Goal: Task Accomplishment & Management: Manage account settings

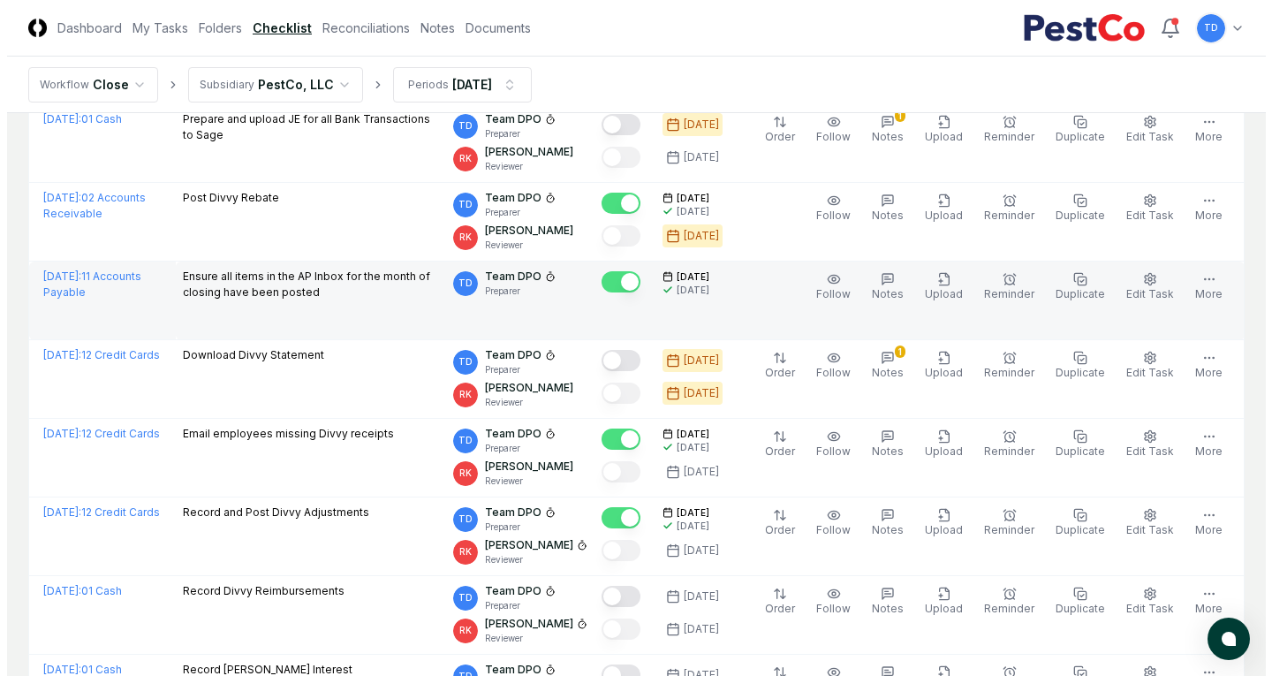
scroll to position [1590, 0]
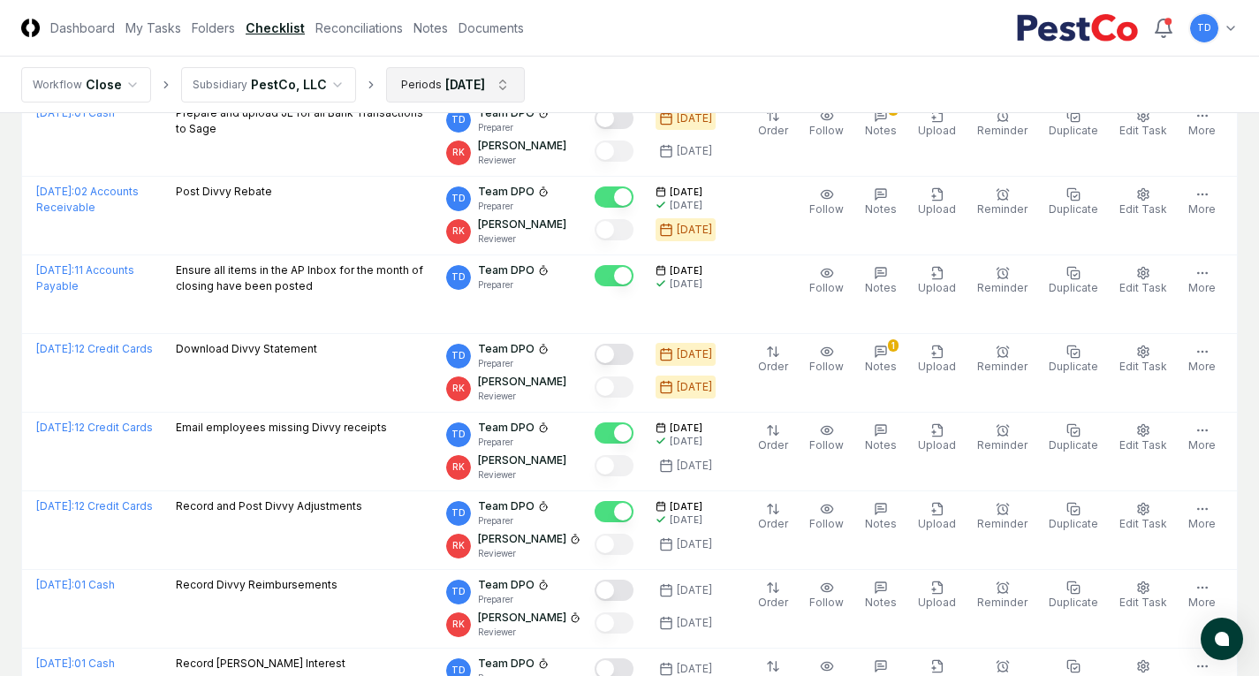
click at [476, 90] on html "CloseCore Dashboard My Tasks Folders Checklist Reconciliations Notes Documents …" at bounding box center [629, 340] width 1259 height 3860
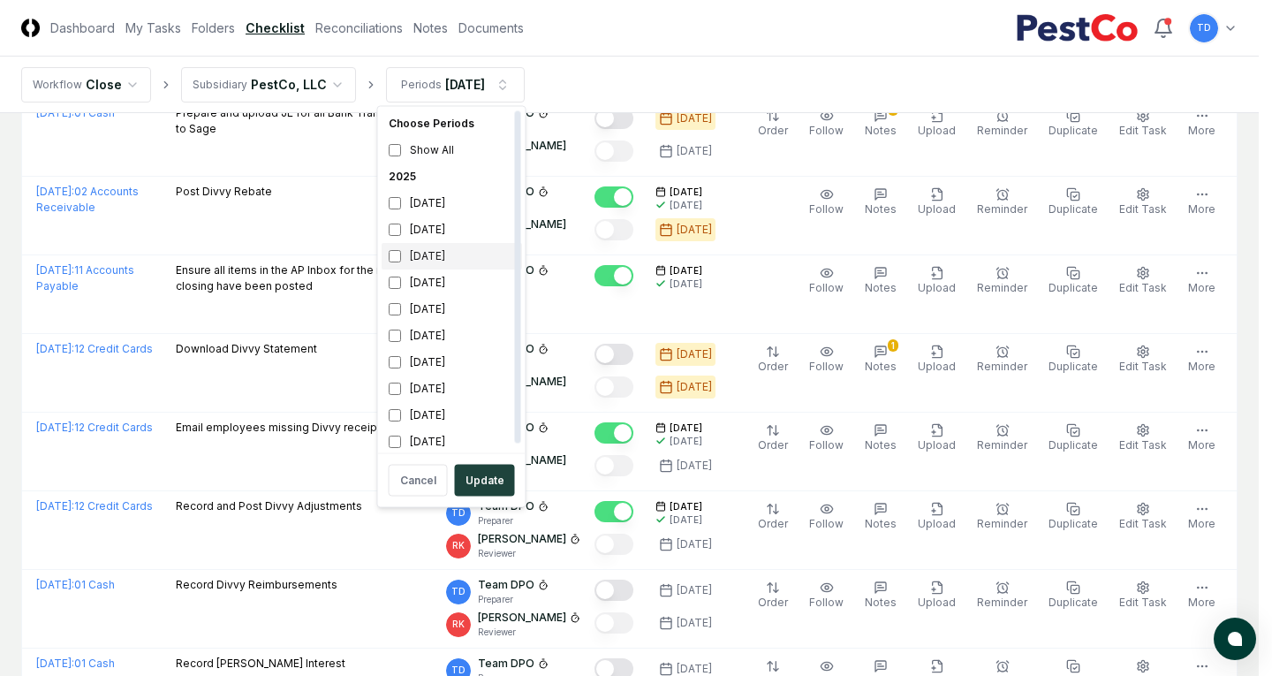
click at [452, 255] on div "[DATE]" at bounding box center [452, 256] width 140 height 27
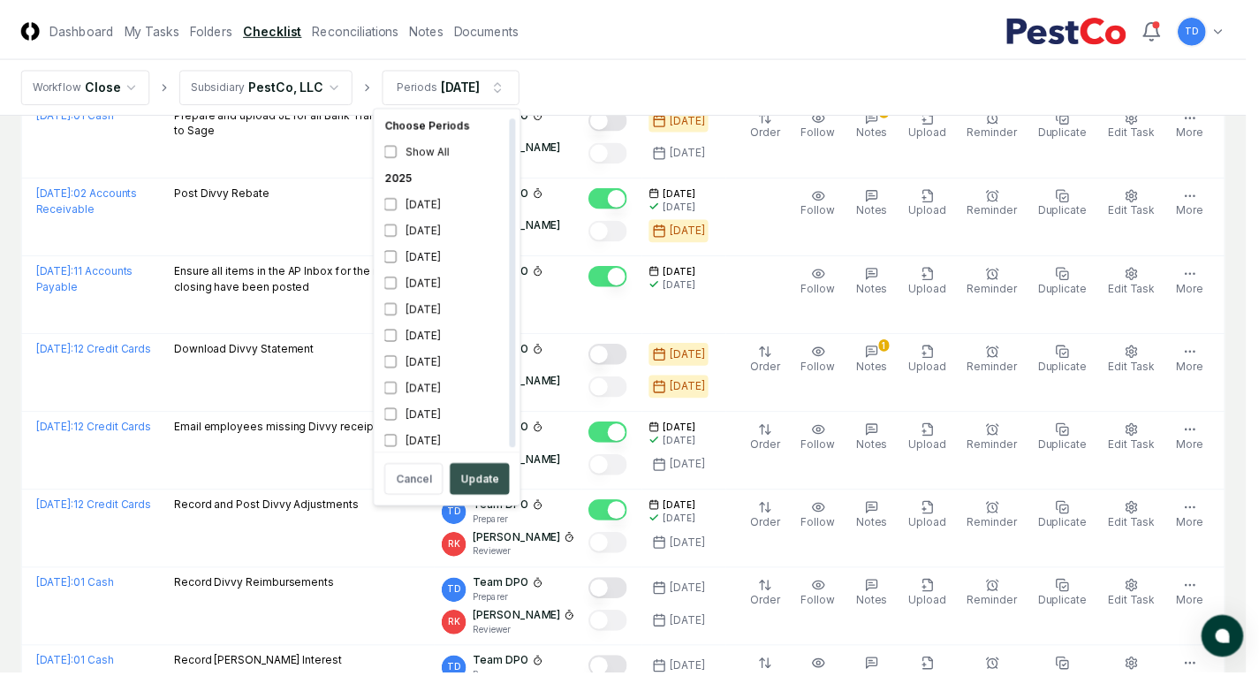
scroll to position [5, 0]
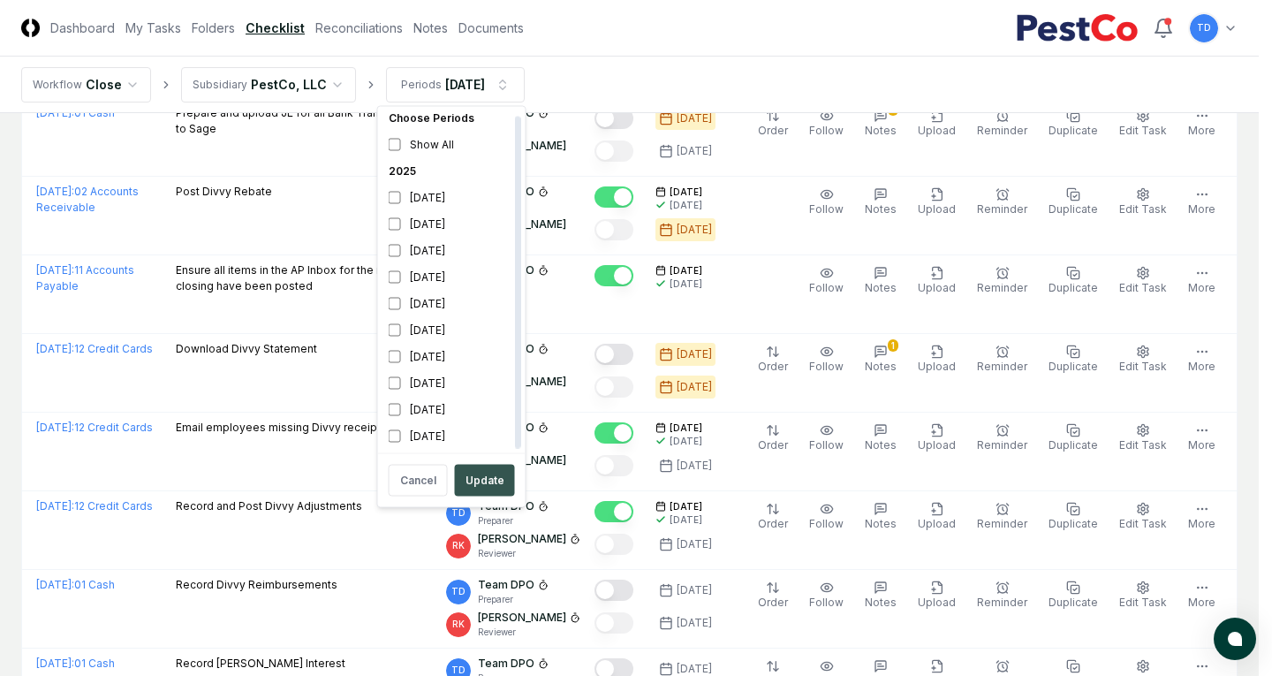
click at [494, 481] on button "Update" at bounding box center [485, 481] width 60 height 32
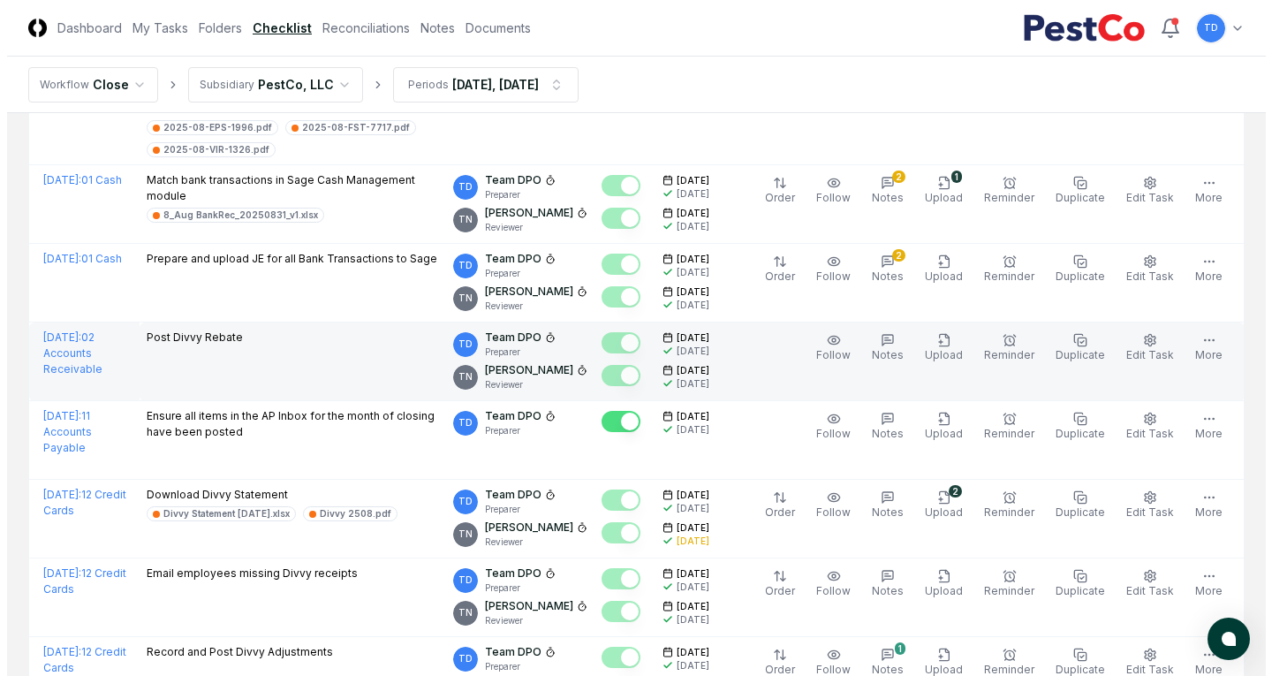
scroll to position [972, 0]
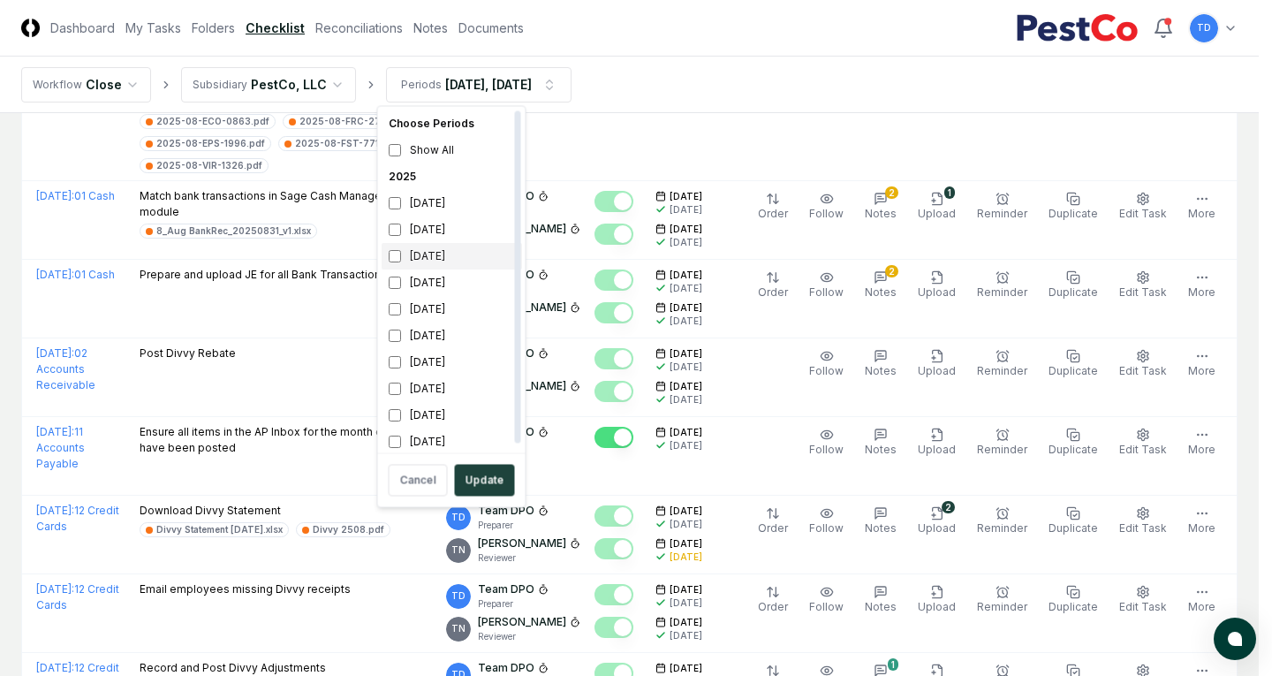
click at [438, 251] on div "[DATE]" at bounding box center [452, 256] width 140 height 27
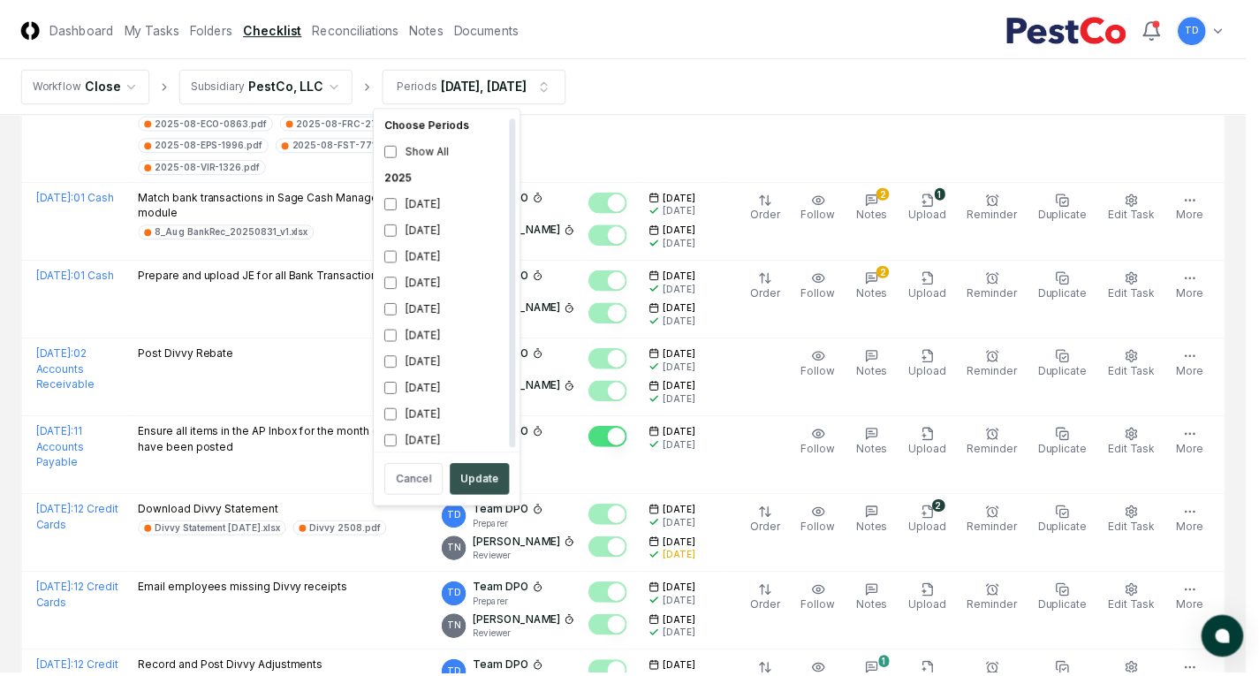
scroll to position [5, 0]
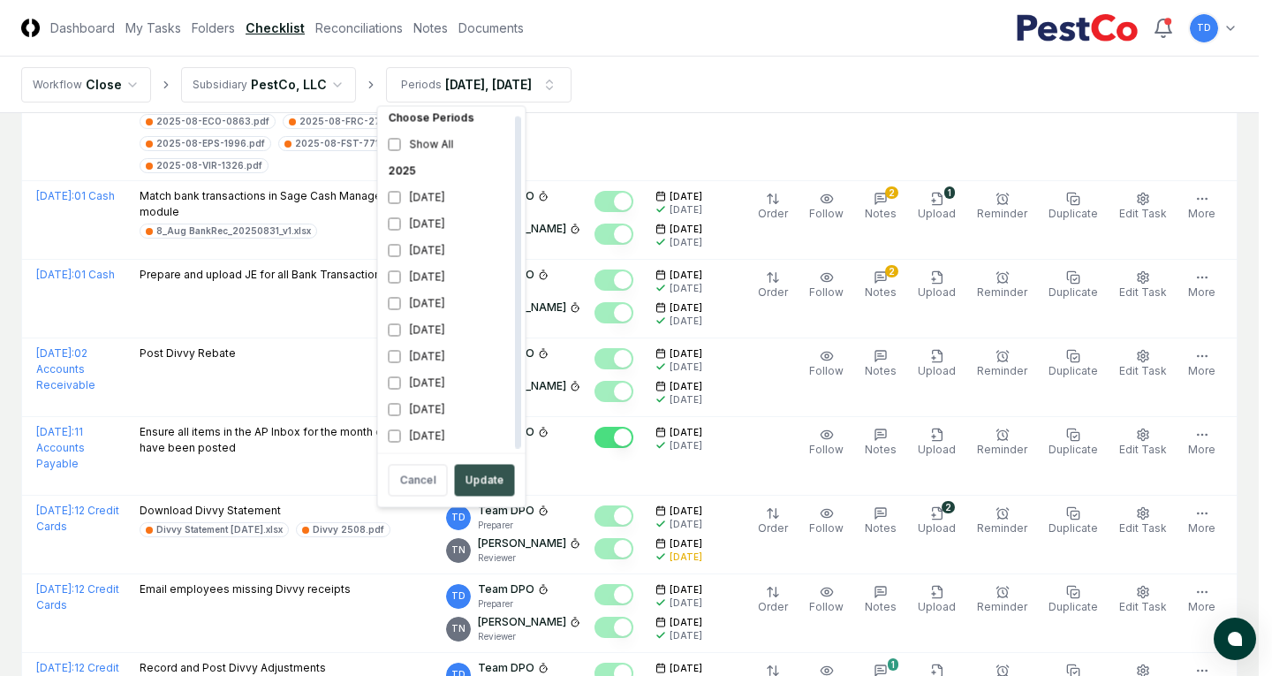
click at [503, 488] on button "Update" at bounding box center [485, 481] width 60 height 32
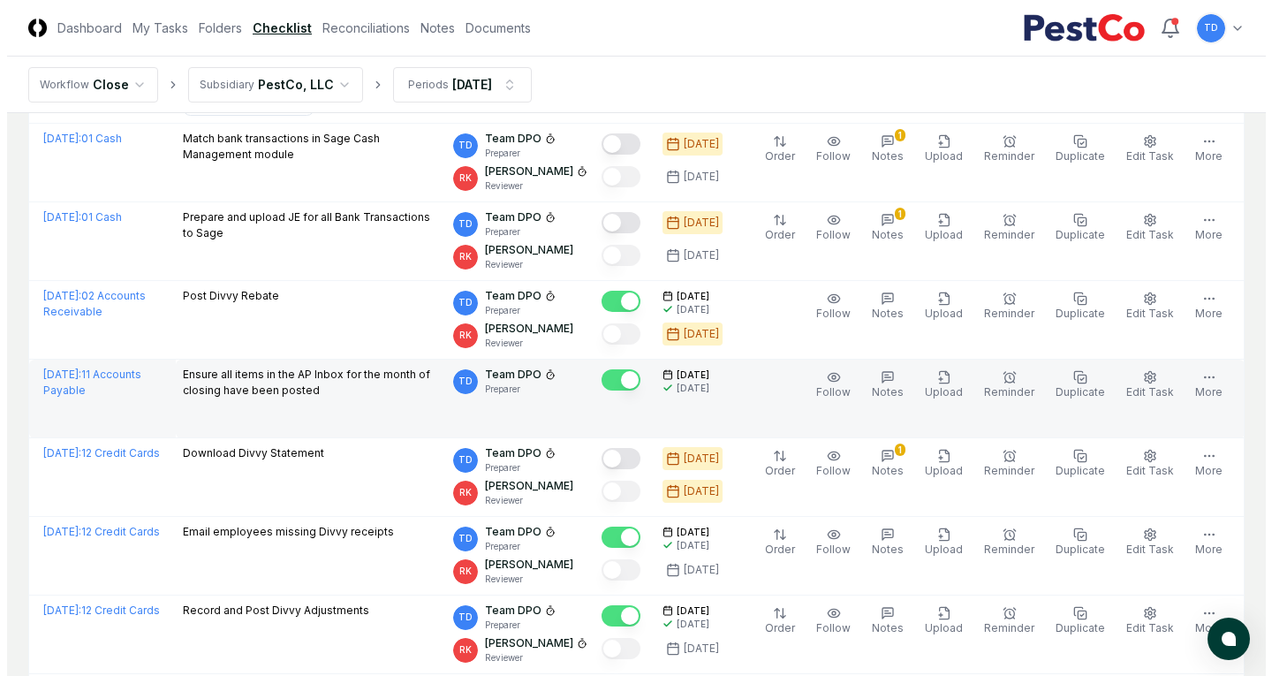
scroll to position [1502, 0]
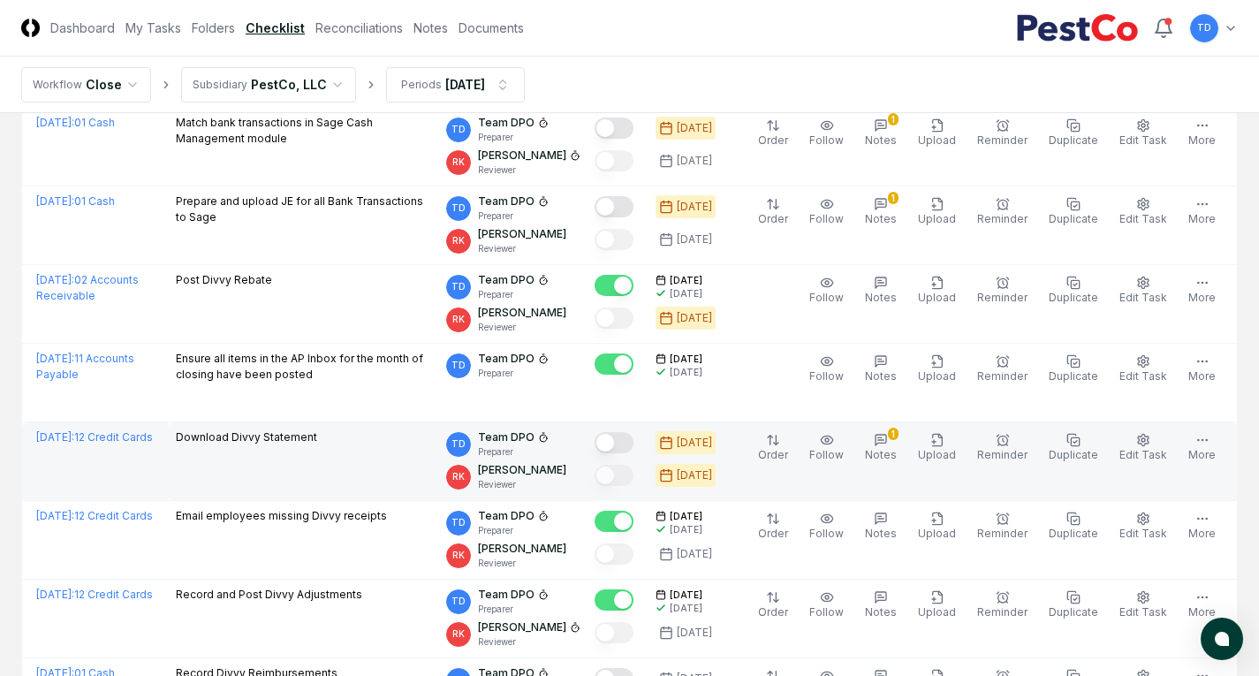
click at [629, 435] on button "Mark complete" at bounding box center [614, 442] width 39 height 21
click at [900, 440] on button "1 Notes" at bounding box center [880, 447] width 39 height 37
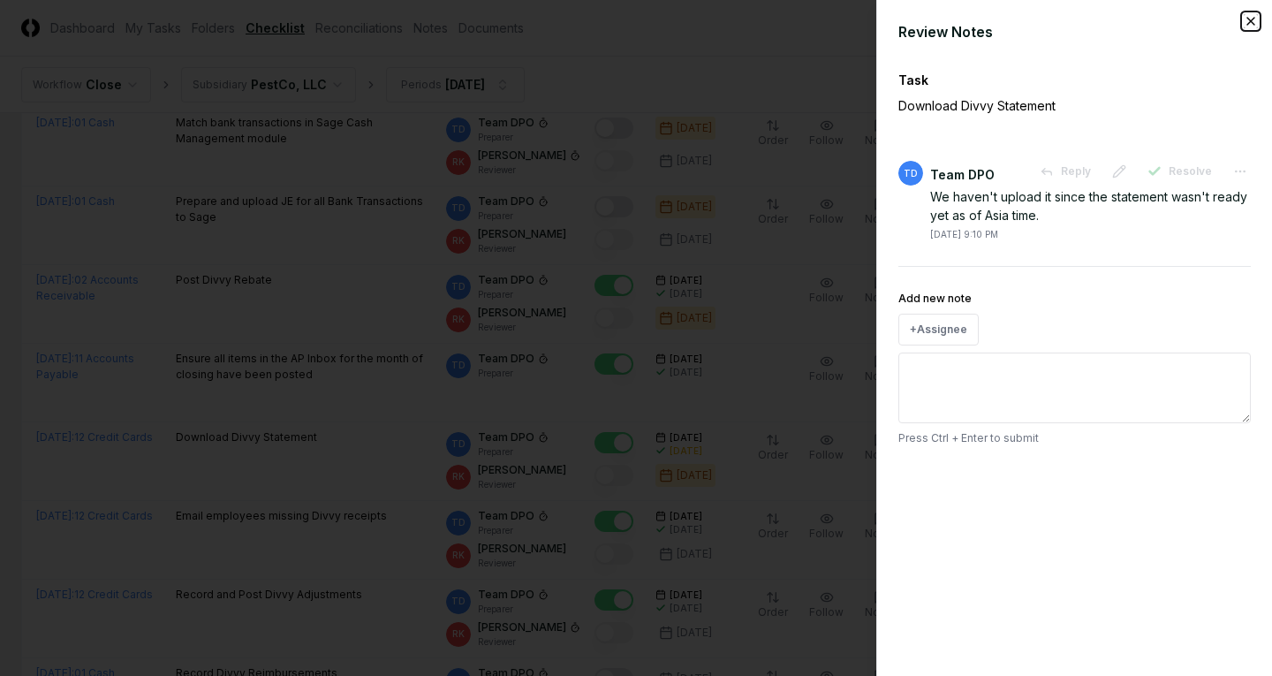
click at [1253, 23] on icon "button" at bounding box center [1250, 21] width 7 height 7
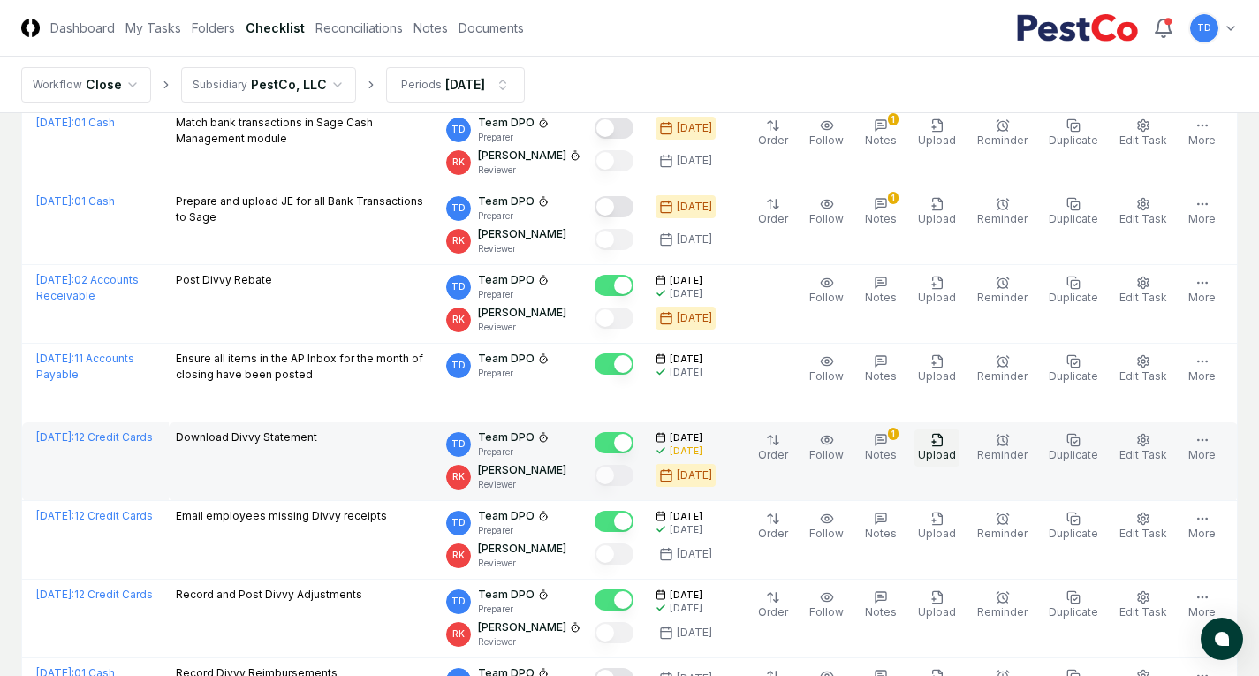
click at [949, 451] on span "Upload" at bounding box center [937, 454] width 38 height 13
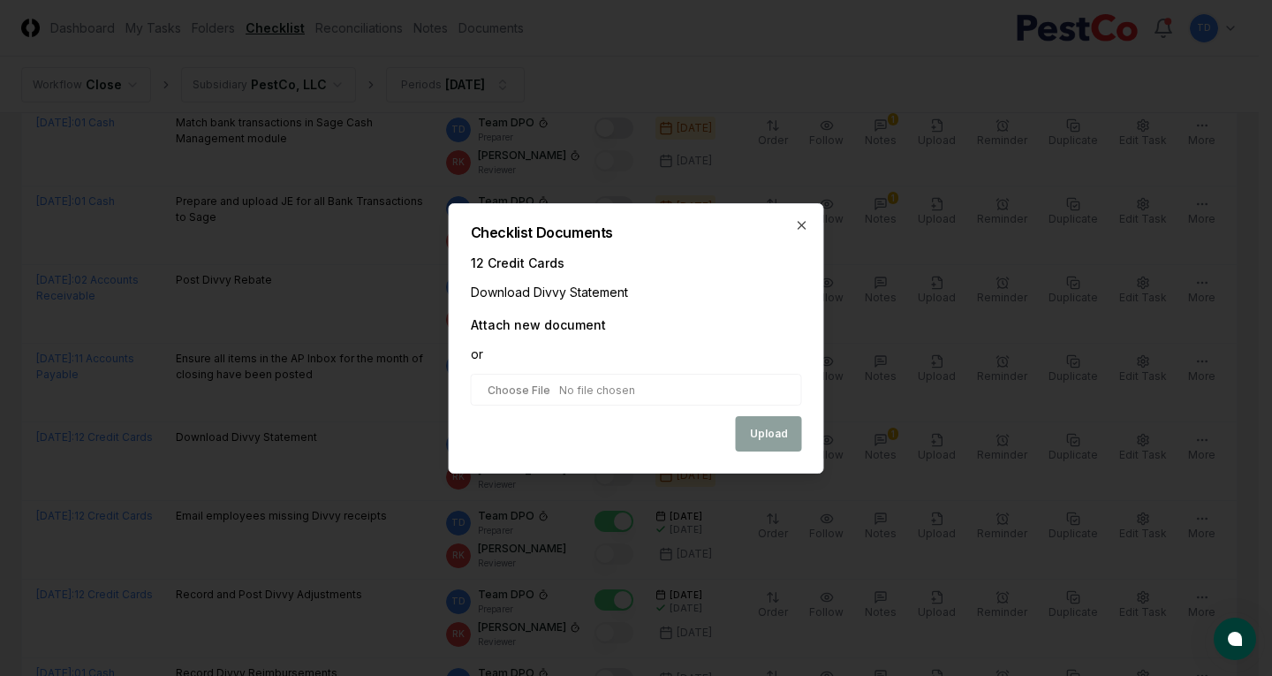
click at [591, 388] on input "file" at bounding box center [636, 390] width 331 height 32
type input "**********"
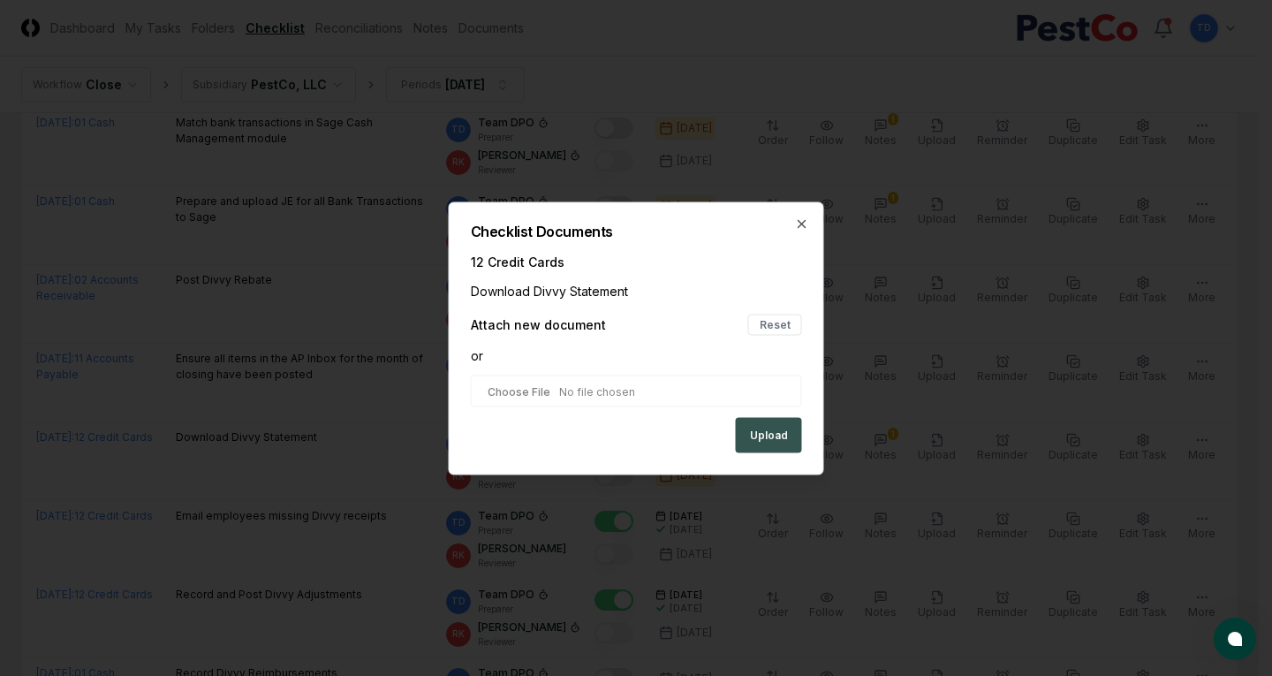
click at [779, 442] on button "Upload" at bounding box center [769, 434] width 66 height 35
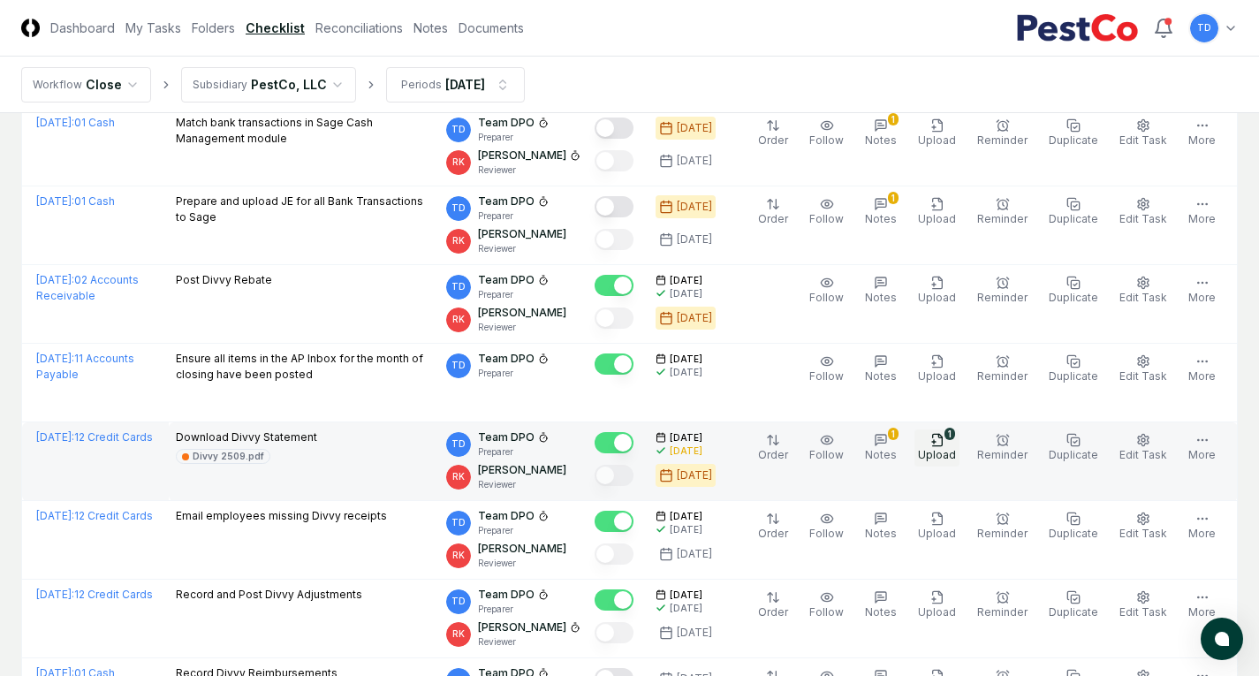
click at [937, 455] on span "Upload" at bounding box center [937, 454] width 38 height 13
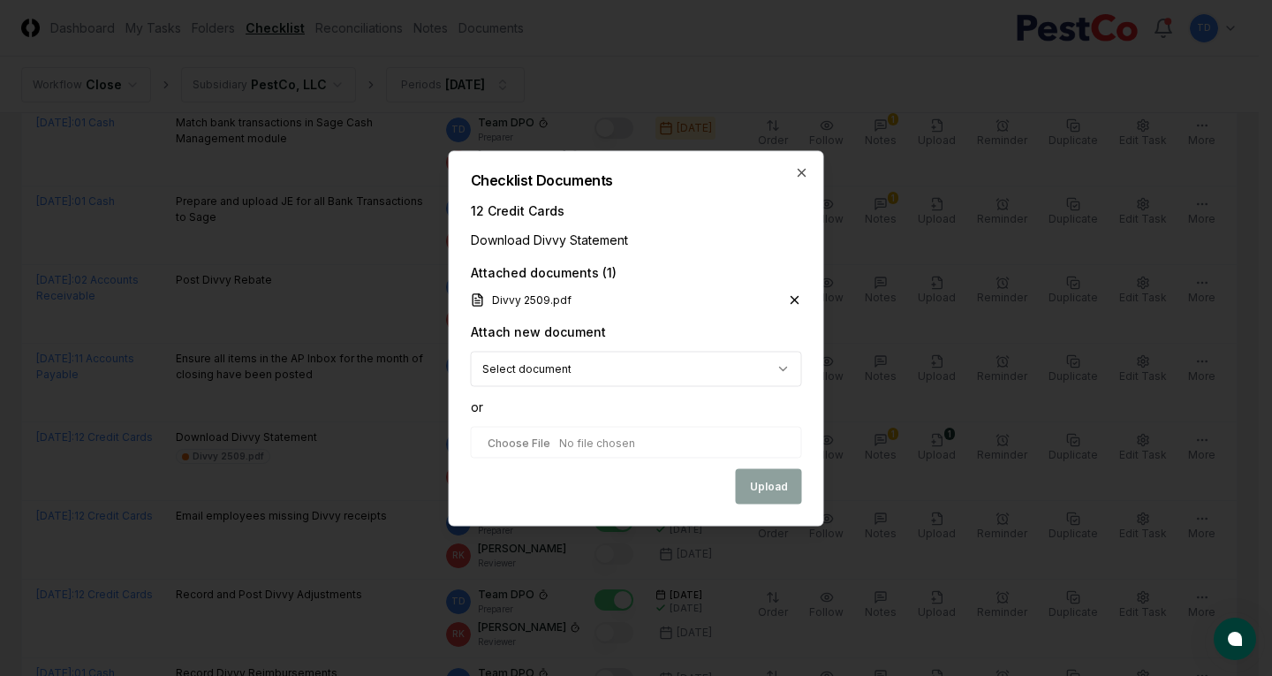
click at [587, 441] on input "file" at bounding box center [636, 442] width 331 height 32
type input "**********"
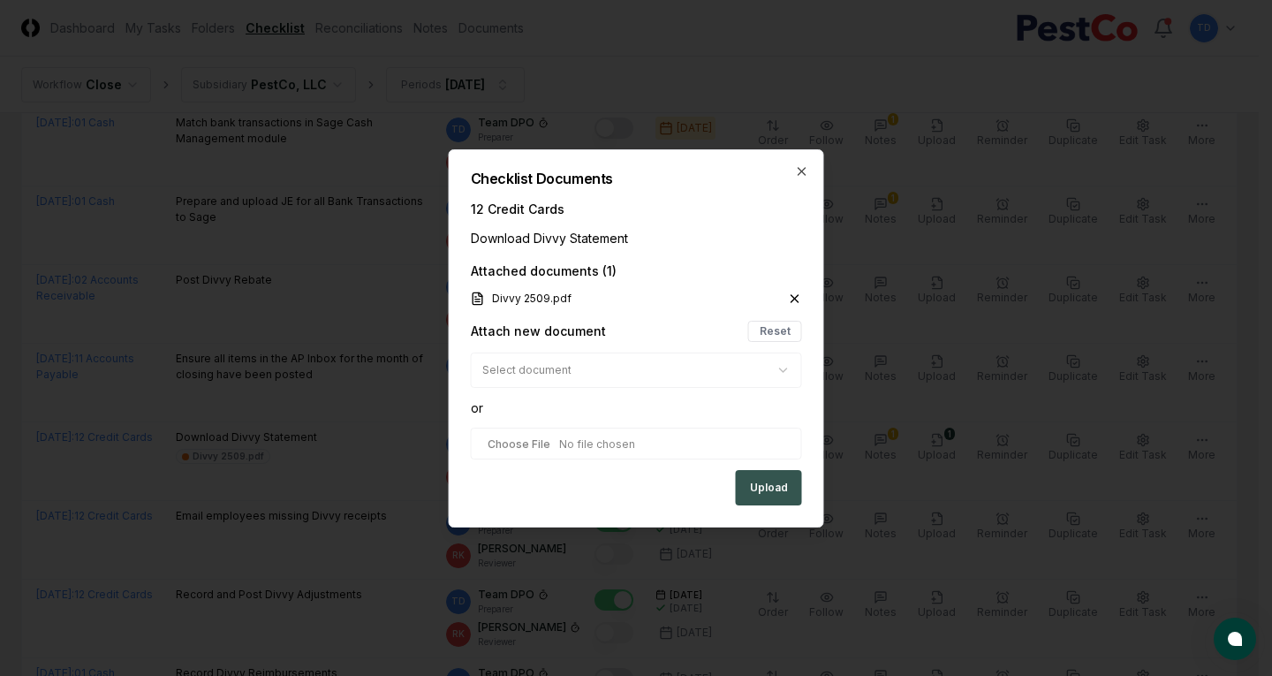
click at [758, 489] on button "Upload" at bounding box center [769, 487] width 66 height 35
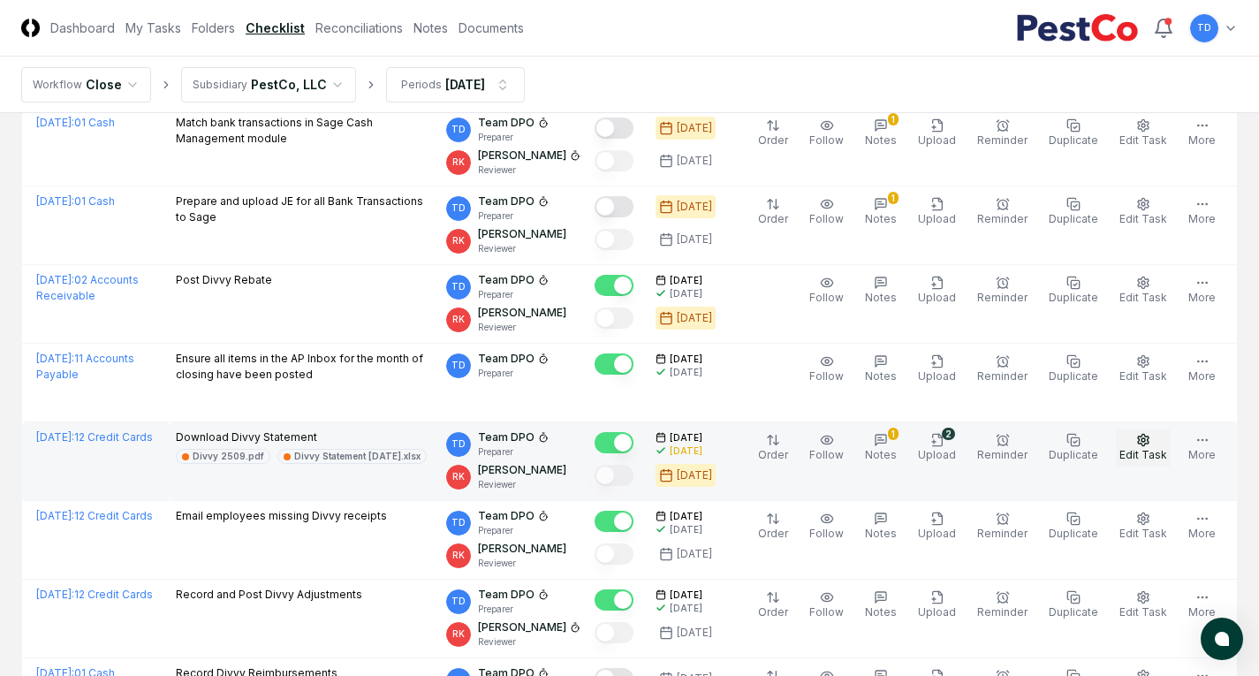
click at [1132, 450] on span "Edit Task" at bounding box center [1143, 454] width 48 height 13
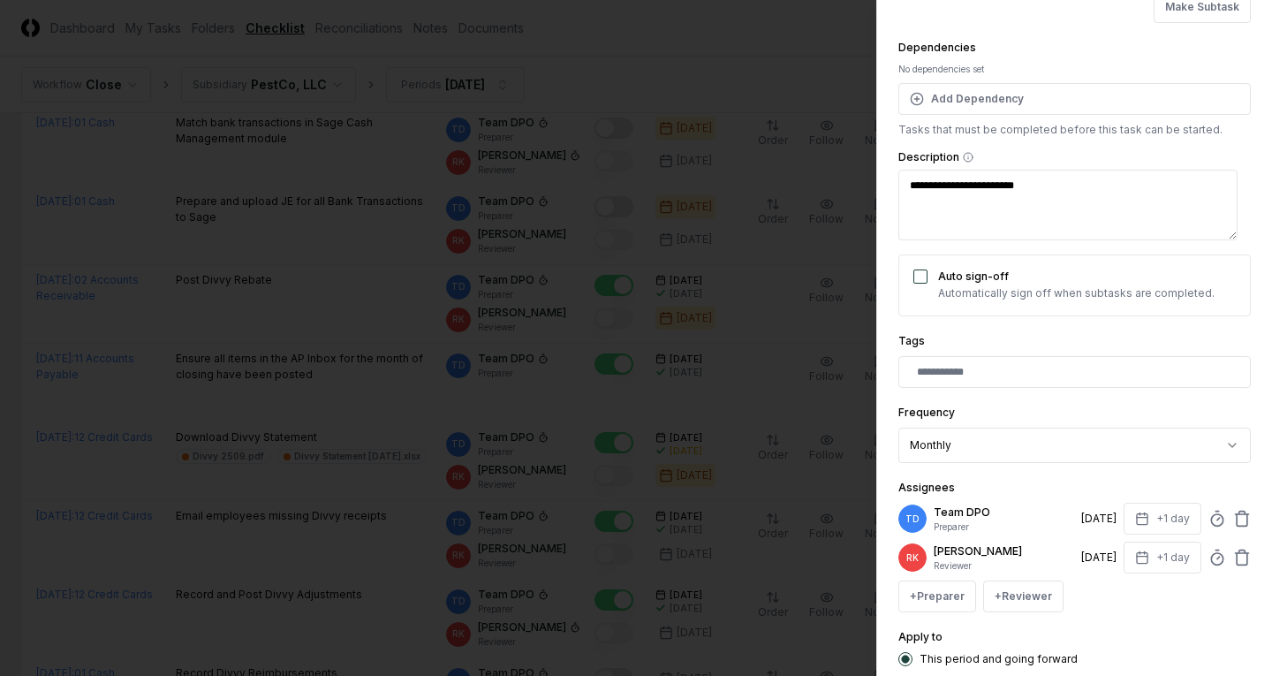
scroll to position [177, 0]
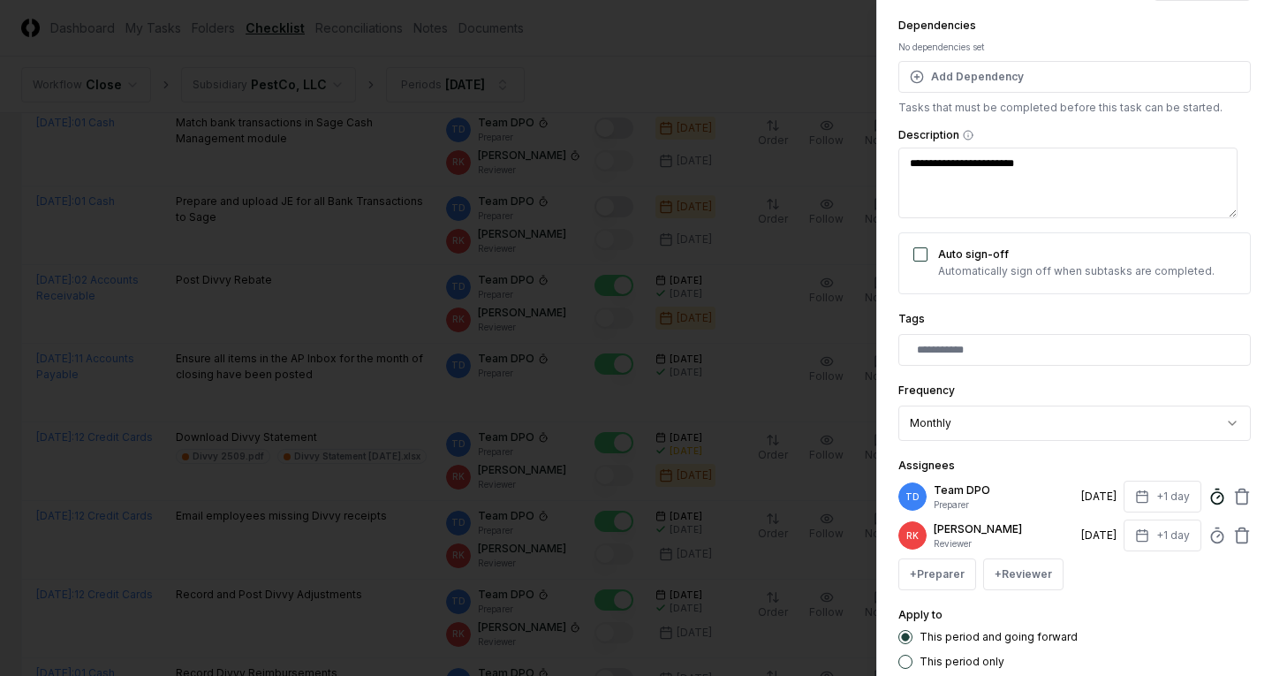
click at [1209, 499] on icon at bounding box center [1218, 497] width 18 height 18
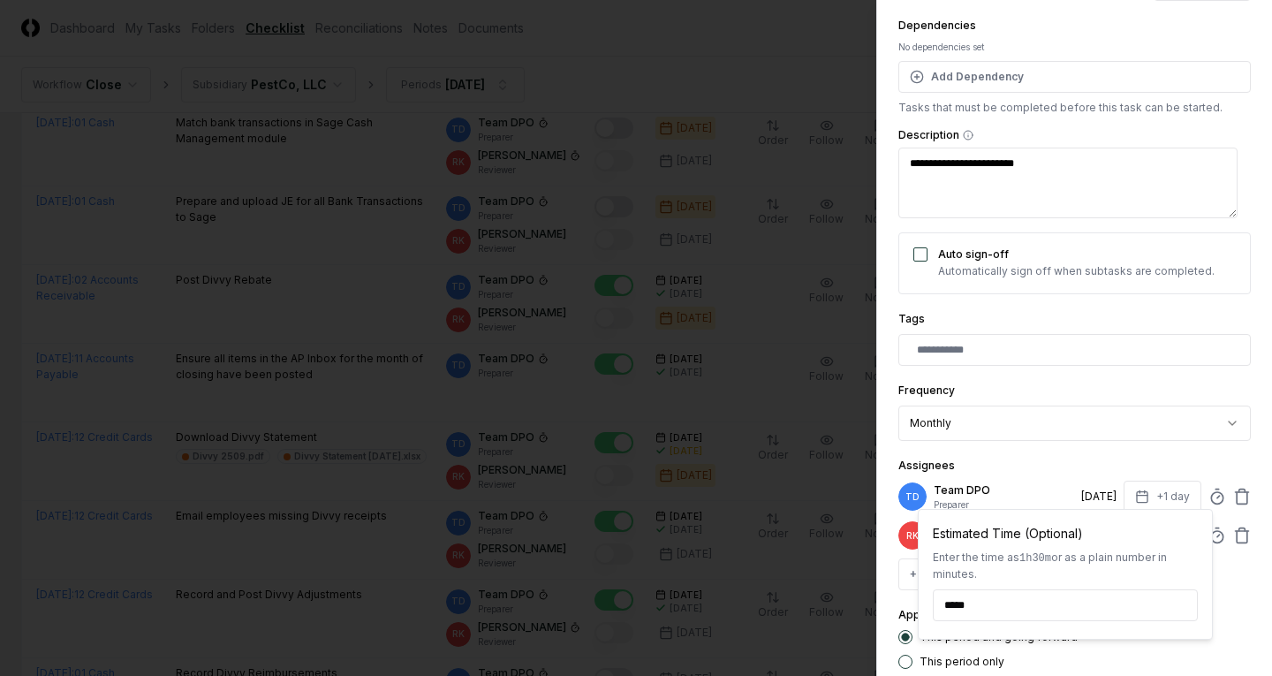
click at [1026, 436] on body "CloseCore Dashboard My Tasks Folders Checklist Reconciliations Notes Documents …" at bounding box center [629, 427] width 1259 height 3858
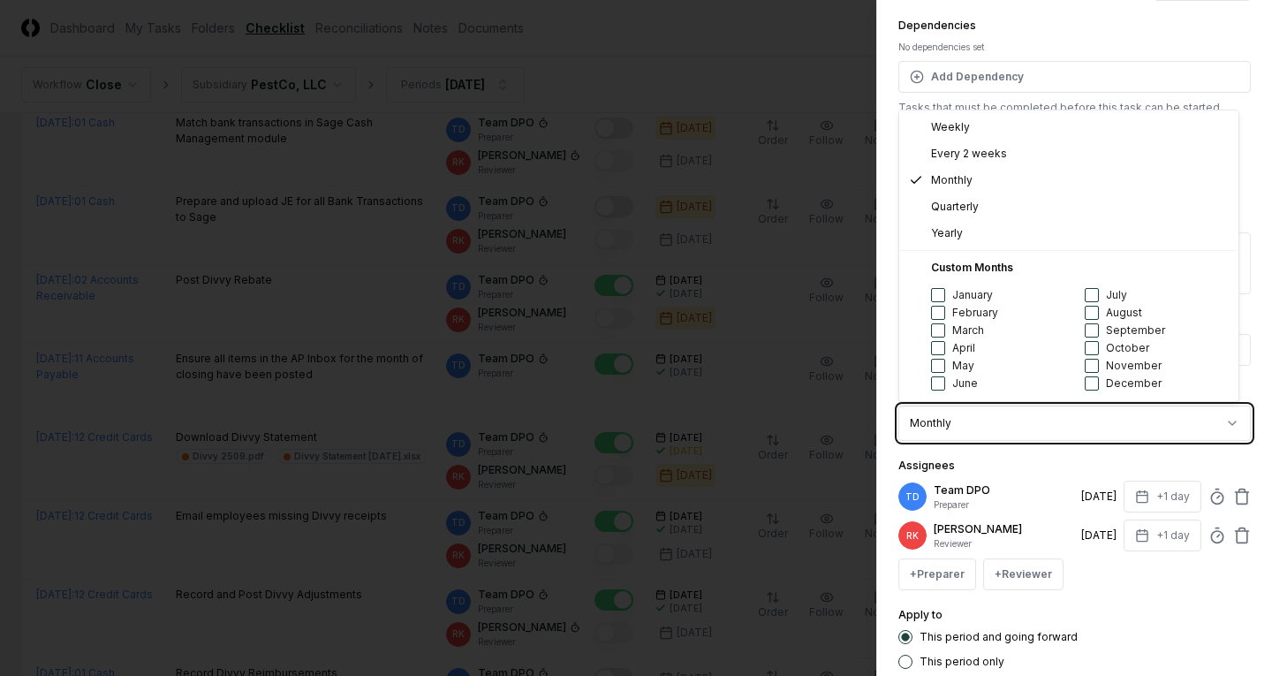
click at [1048, 467] on body "CloseCore Dashboard My Tasks Folders Checklist Reconciliations Notes Documents …" at bounding box center [629, 427] width 1259 height 3858
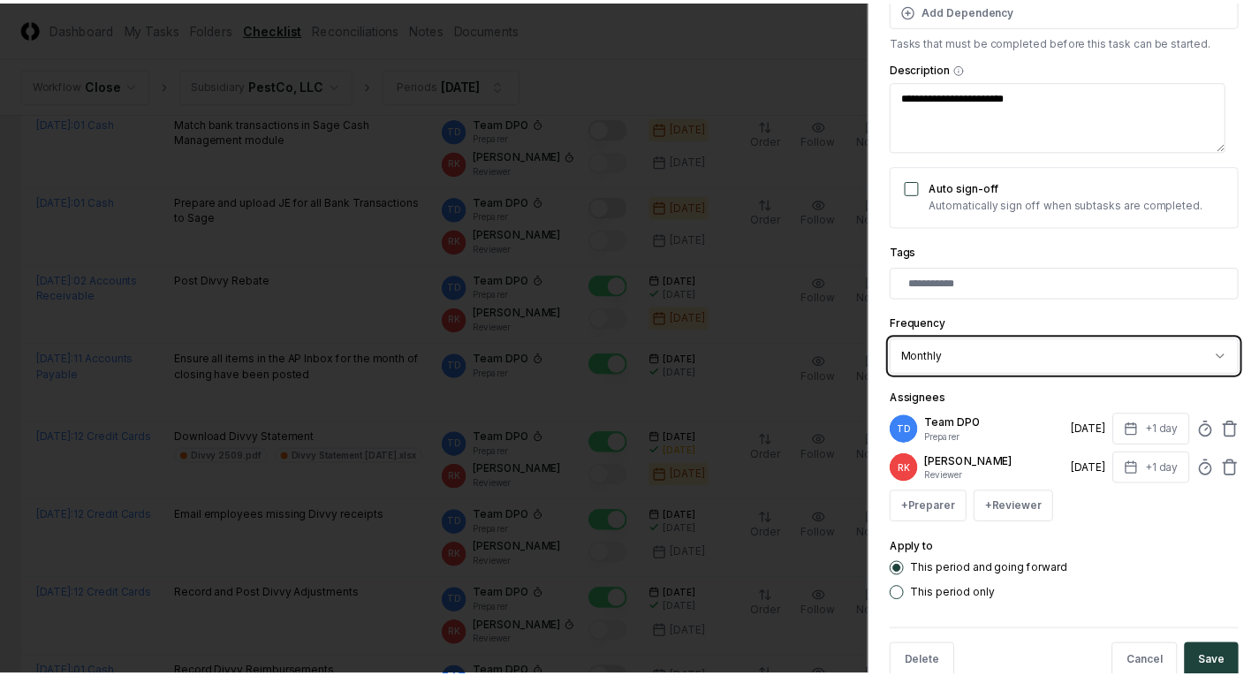
scroll to position [284, 0]
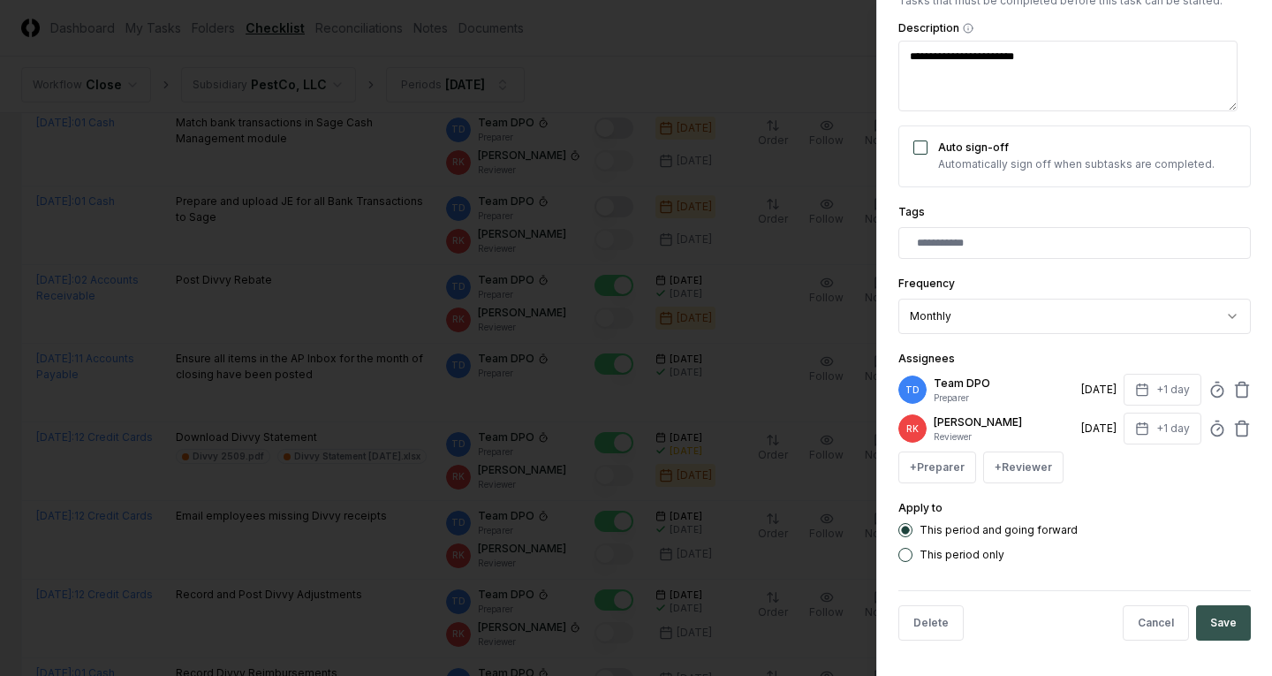
click at [1196, 619] on button "Save" at bounding box center [1223, 622] width 55 height 35
type textarea "*"
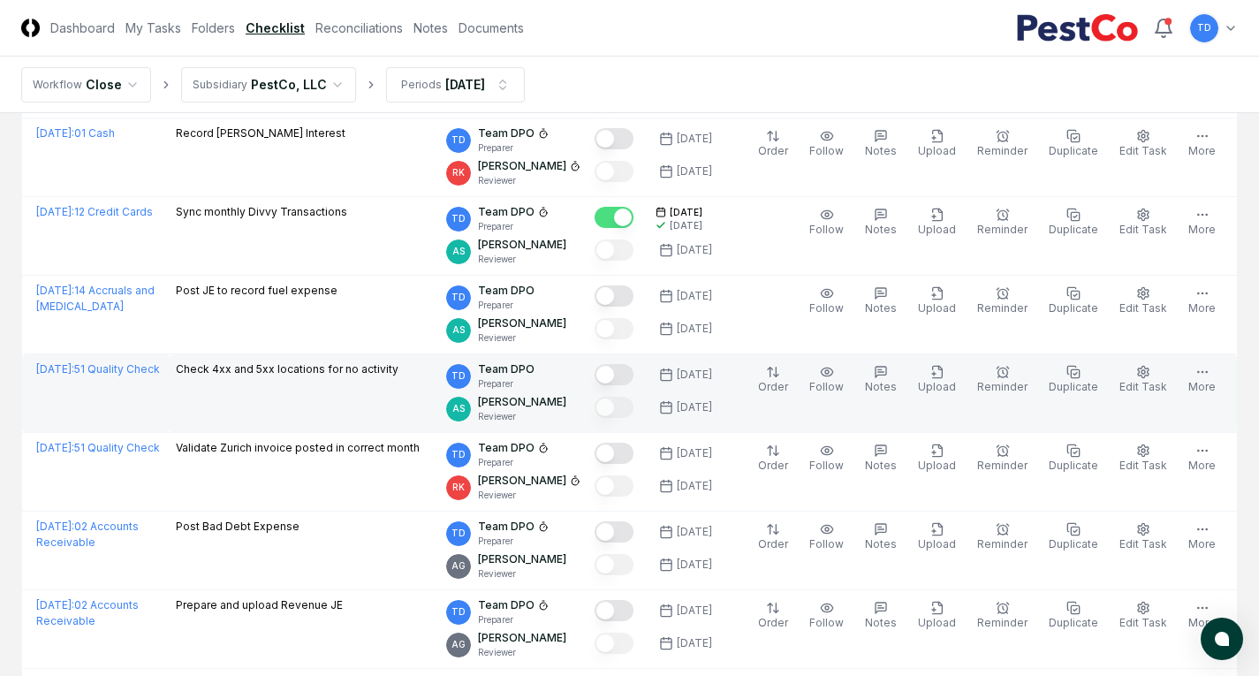
scroll to position [2032, 0]
